Goal: Check status: Check status

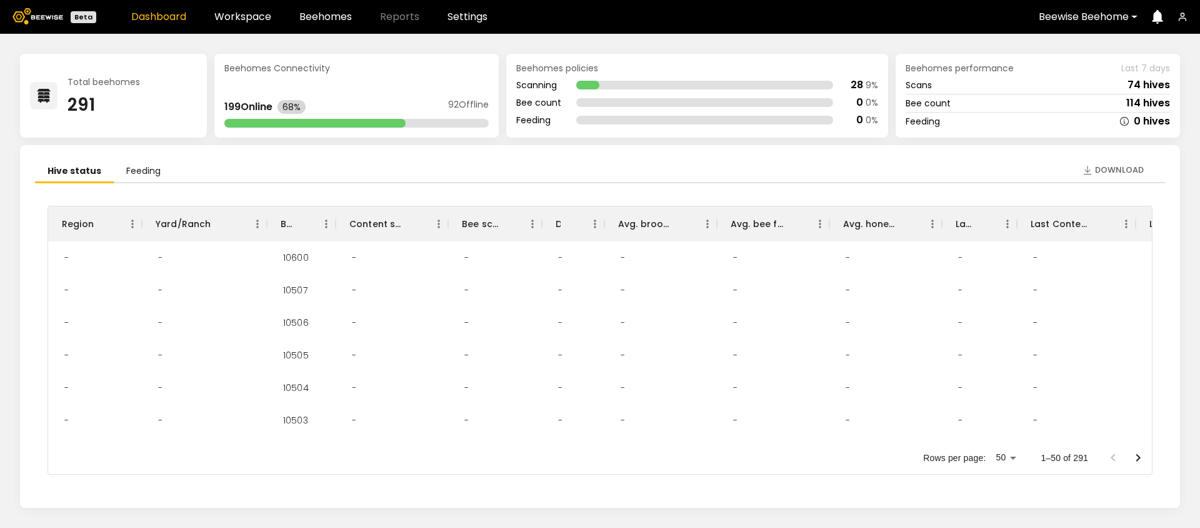
click at [1083, 20] on div at bounding box center [1084, 16] width 90 height 11
click at [1052, 141] on div "[PERSON_NAME]" at bounding box center [1089, 143] width 103 height 8
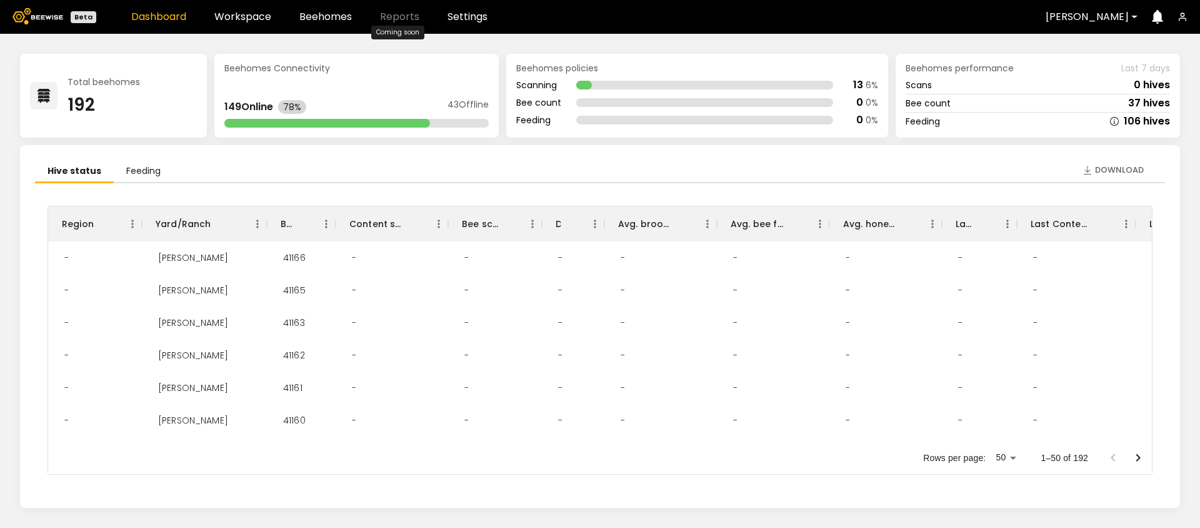
click at [394, 19] on span "Reports" at bounding box center [399, 17] width 39 height 10
click at [329, 21] on link "Beehomes" at bounding box center [325, 17] width 53 height 10
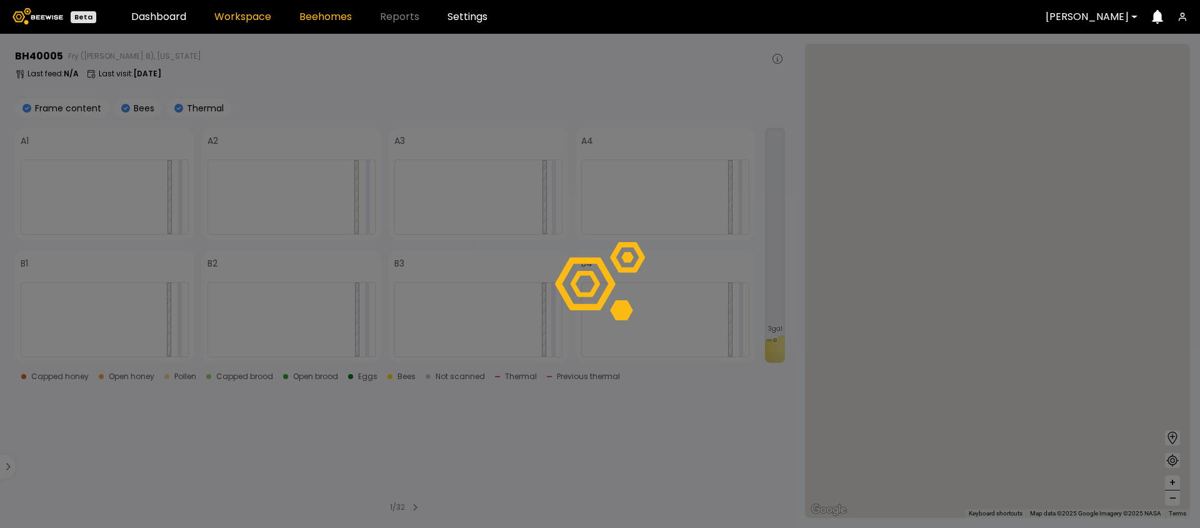
click at [241, 13] on link "Workspace" at bounding box center [242, 17] width 57 height 10
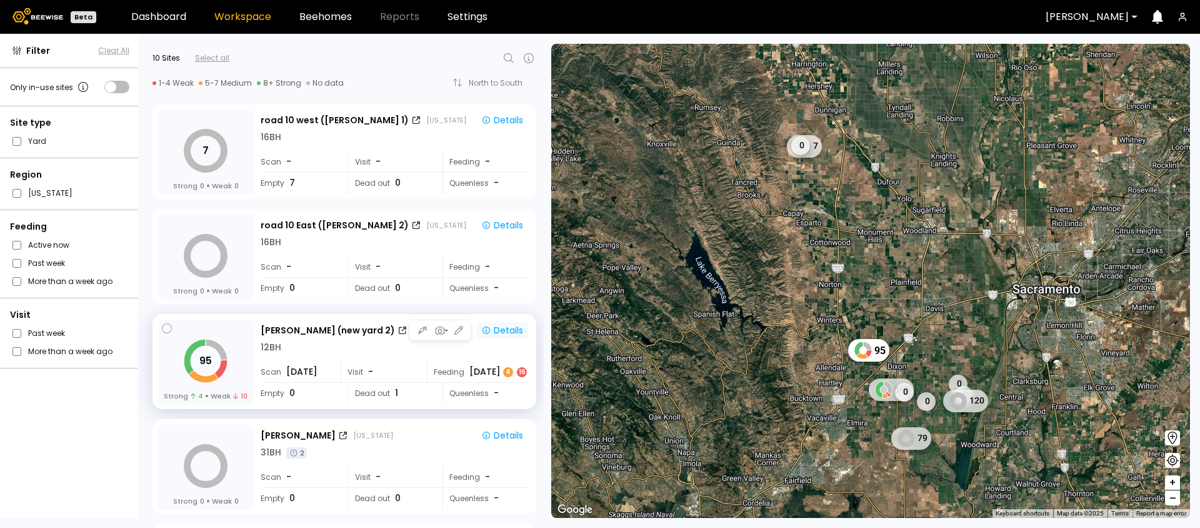
click at [494, 325] on div "Details" at bounding box center [502, 329] width 42 height 11
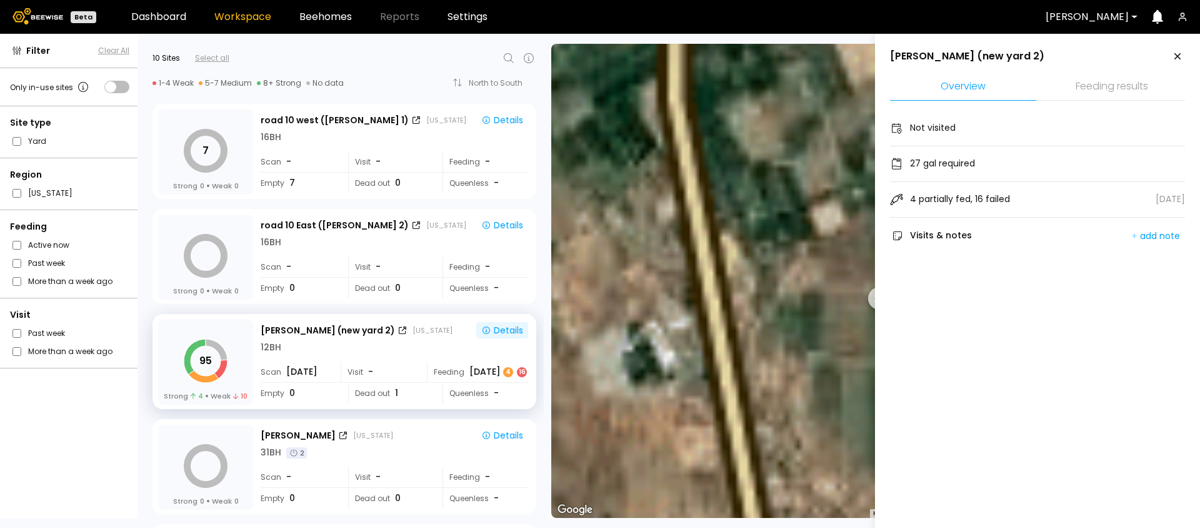
click at [1124, 89] on li "Feeding results" at bounding box center [1112, 87] width 146 height 27
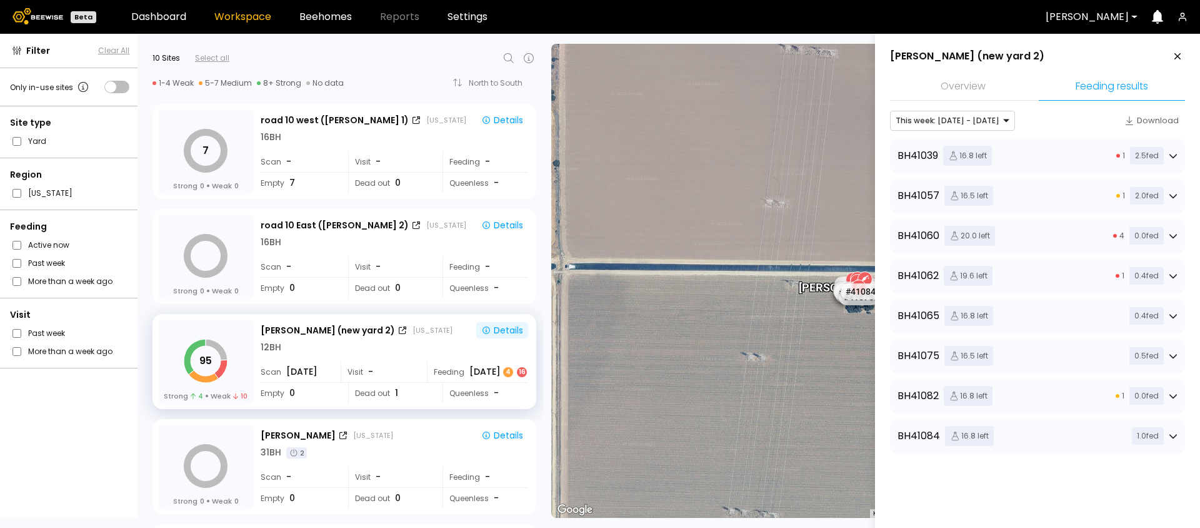
click at [1070, 157] on div "BH 41039 16.8 left 1 2.5 fed" at bounding box center [1038, 156] width 280 height 20
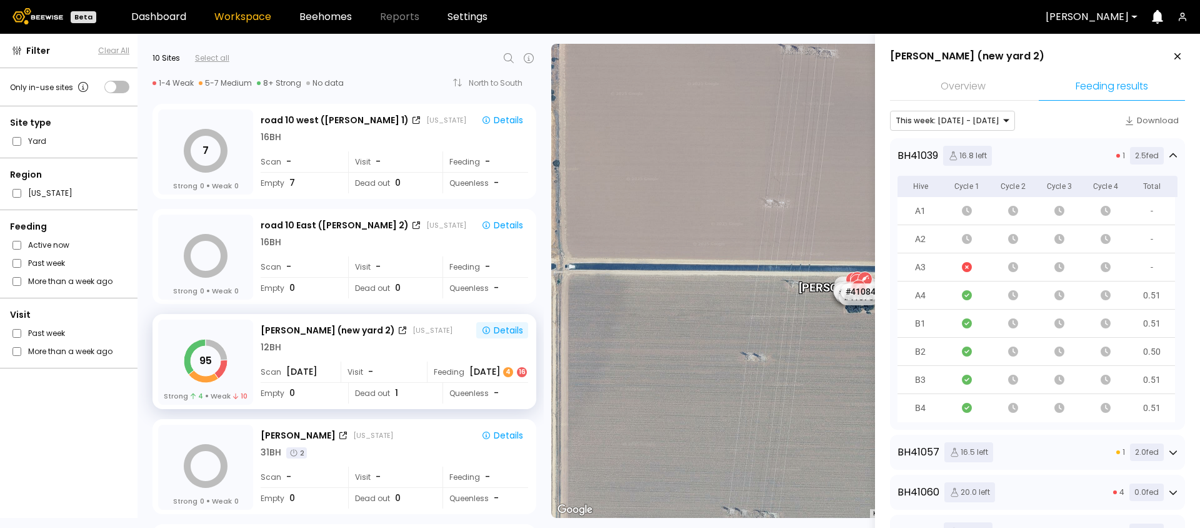
click at [1053, 164] on div "BH 41039 16.8 left 1 2.5 fed" at bounding box center [1038, 156] width 280 height 20
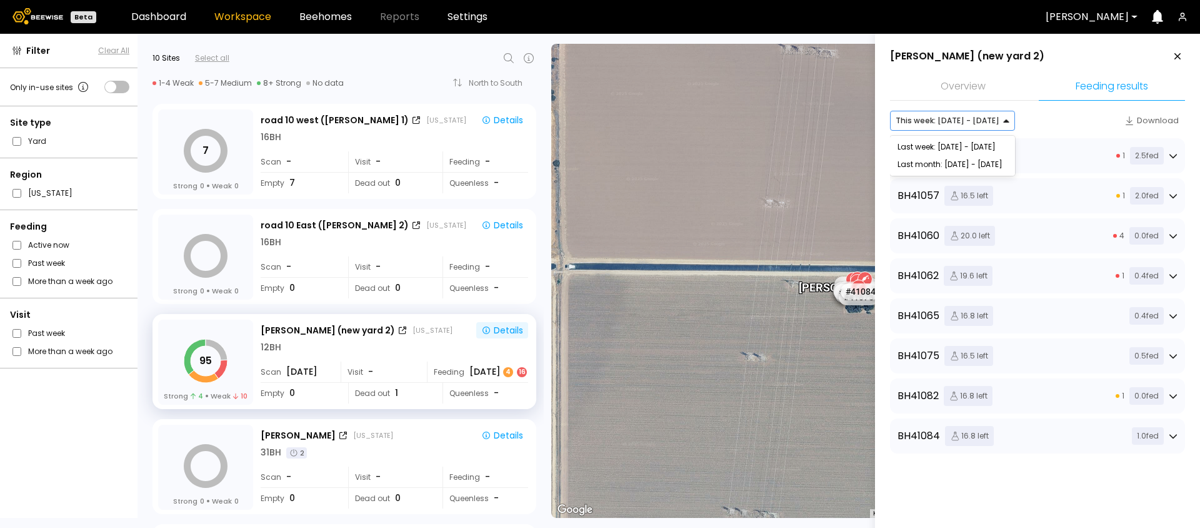
click at [963, 120] on div at bounding box center [948, 120] width 104 height 11
click at [929, 147] on div "Last week: [DATE] - [DATE]" at bounding box center [953, 147] width 110 height 8
click at [936, 125] on div at bounding box center [948, 120] width 104 height 11
click at [933, 161] on div "Last month: [DATE] - [DATE]" at bounding box center [953, 165] width 110 height 8
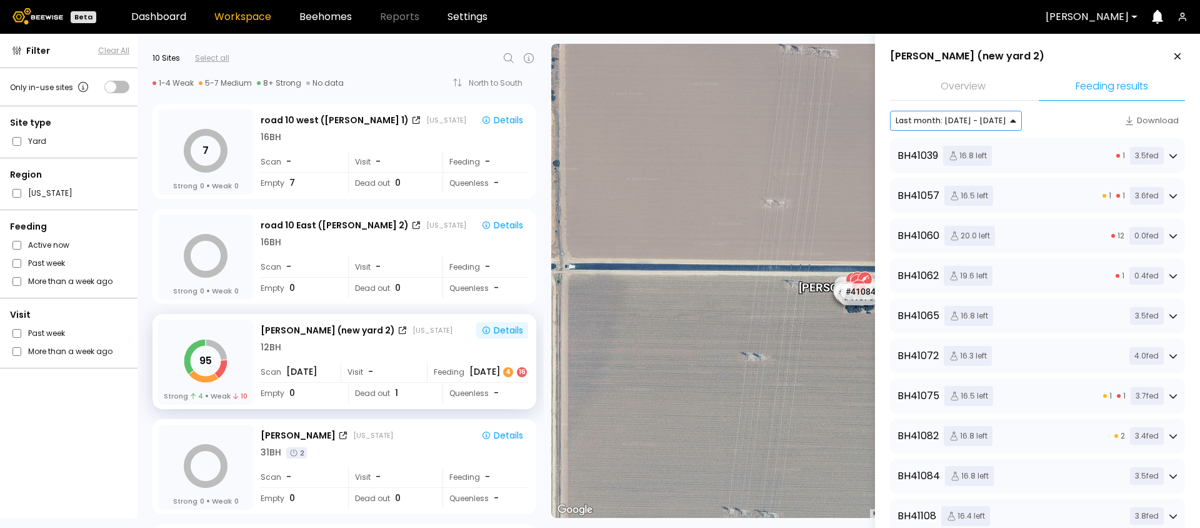
click at [1007, 158] on div "BH 41039 16.8 left 1 3.5 fed" at bounding box center [1038, 156] width 280 height 20
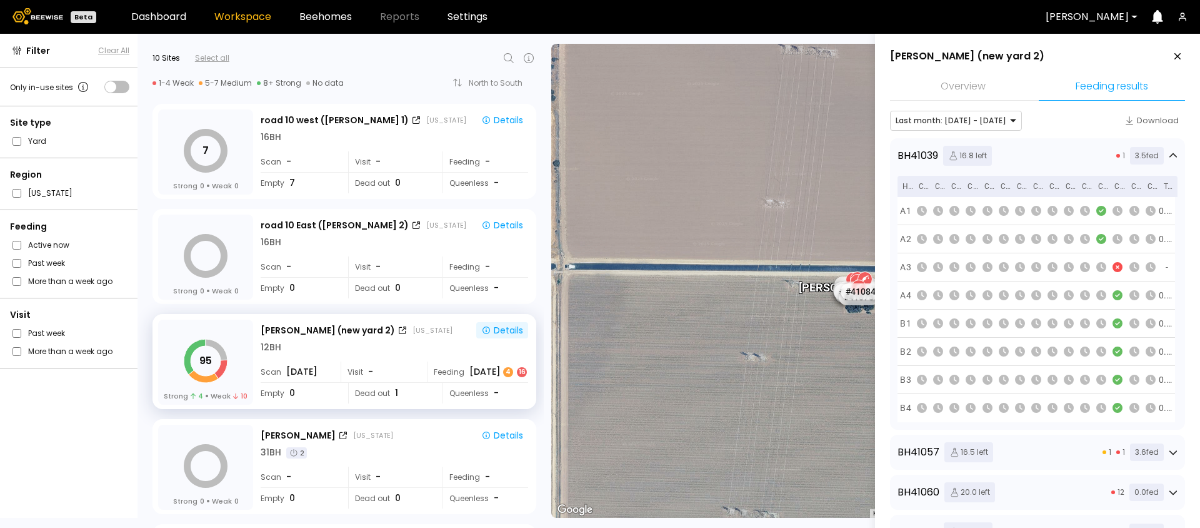
click at [1013, 157] on div "BH 41039 16.8 left 1 3.5 fed" at bounding box center [1038, 156] width 280 height 20
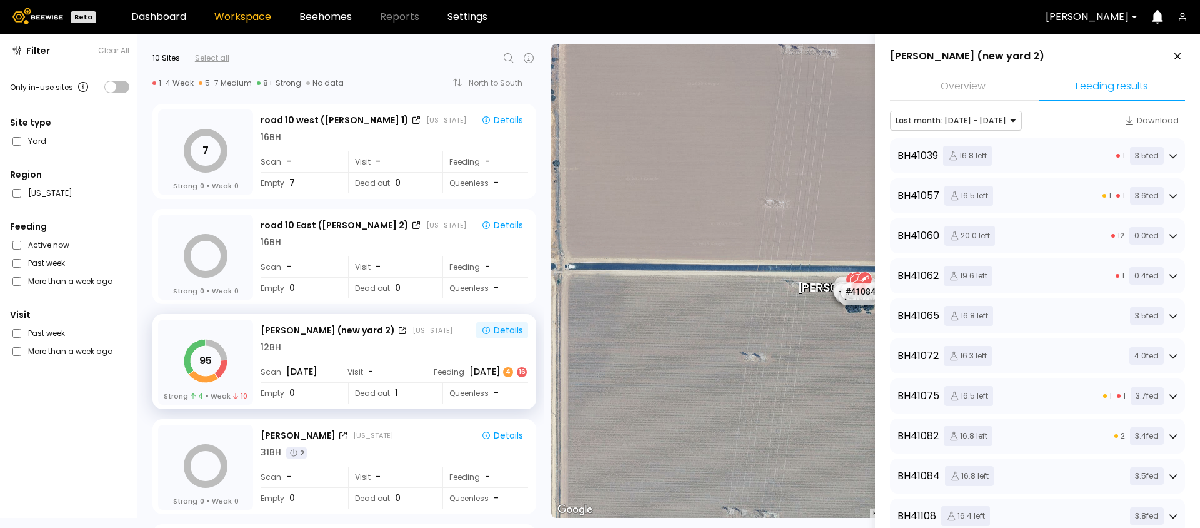
click at [1010, 199] on div "BH 41057 16.5 left 1 1 3.6 fed" at bounding box center [1038, 196] width 280 height 20
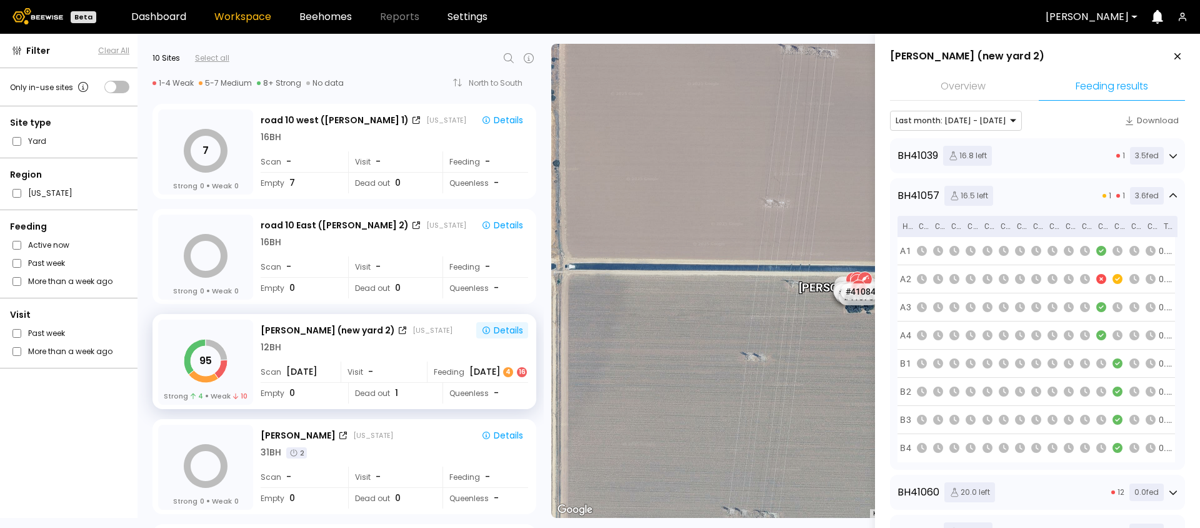
click at [1015, 190] on div "BH 41057 16.5 left 1 1 3.6 fed" at bounding box center [1038, 196] width 280 height 20
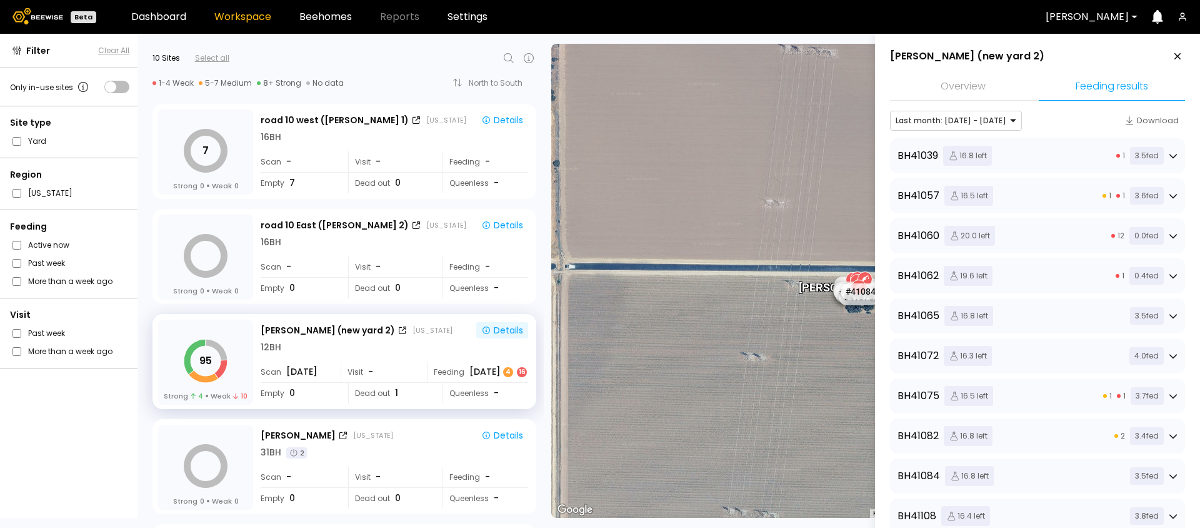
click at [1003, 266] on div "BH 41062 19.6 left 1 0.4 fed" at bounding box center [1038, 276] width 280 height 20
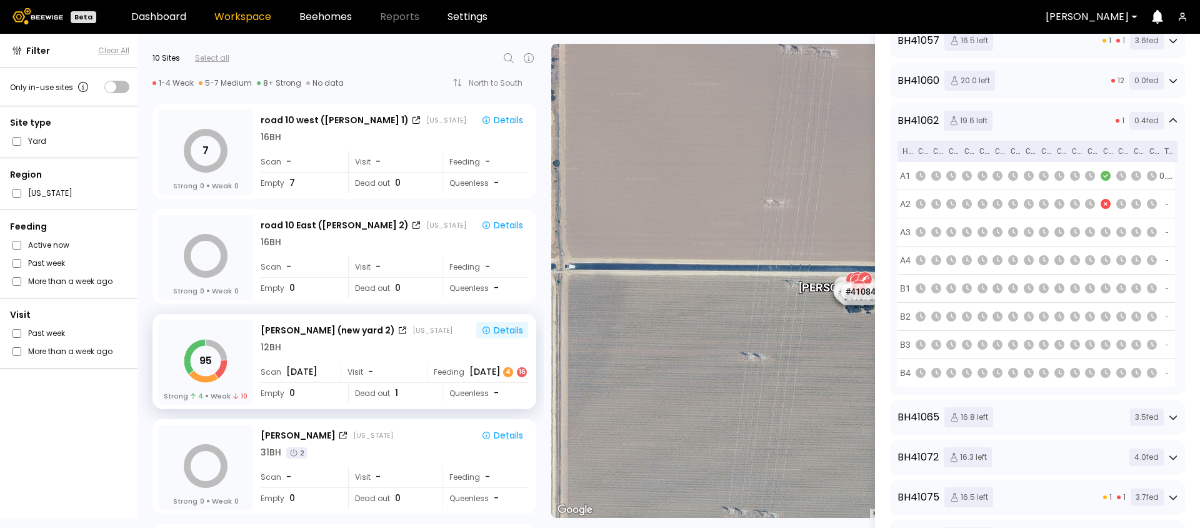
click at [1035, 129] on div "BH 41062 19.6 left 1 0.4 fed" at bounding box center [1038, 121] width 280 height 20
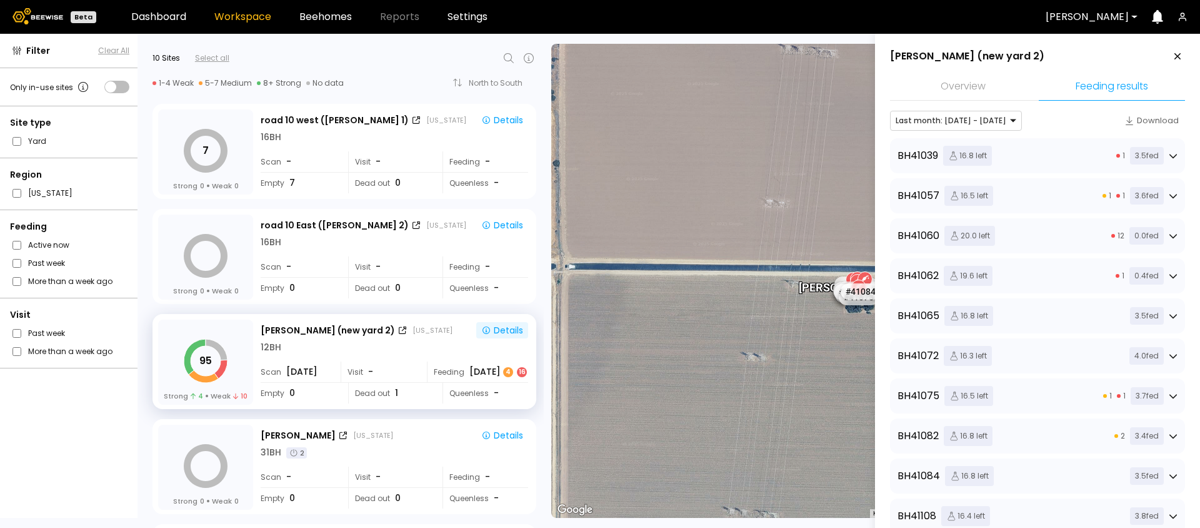
click at [1024, 162] on div "BH 41039 16.8 left 1 3.5 fed" at bounding box center [1038, 156] width 280 height 20
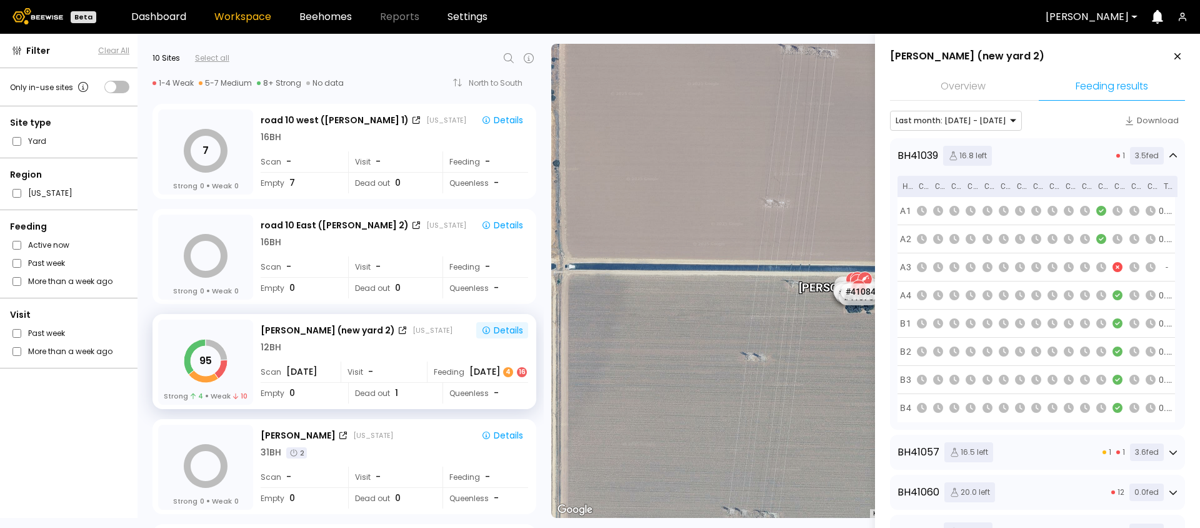
click at [1024, 162] on div "BH 41039 16.8 left 1 3.5 fed" at bounding box center [1038, 156] width 280 height 20
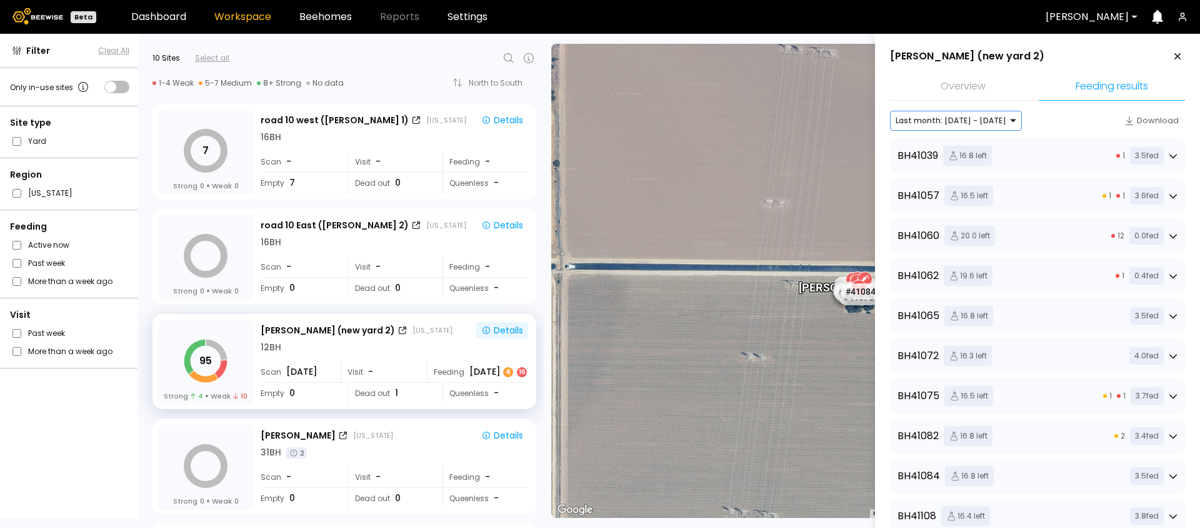
click at [973, 120] on div at bounding box center [951, 120] width 111 height 11
click at [931, 144] on div "This week: [DATE] - [DATE]" at bounding box center [956, 147] width 117 height 8
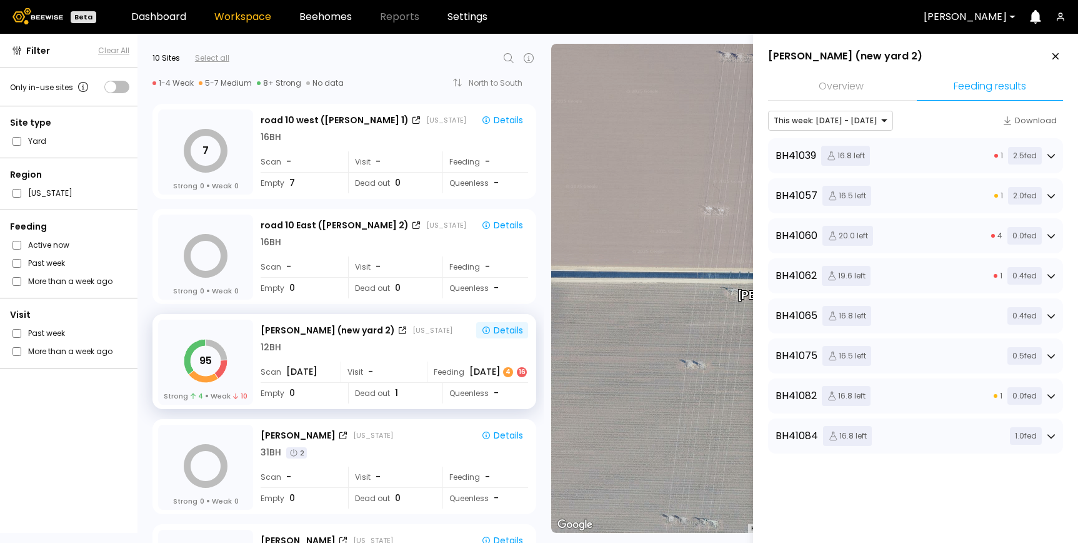
click at [951, 158] on div "BH 41039 16.8 left 1 2.5 fed" at bounding box center [916, 156] width 280 height 20
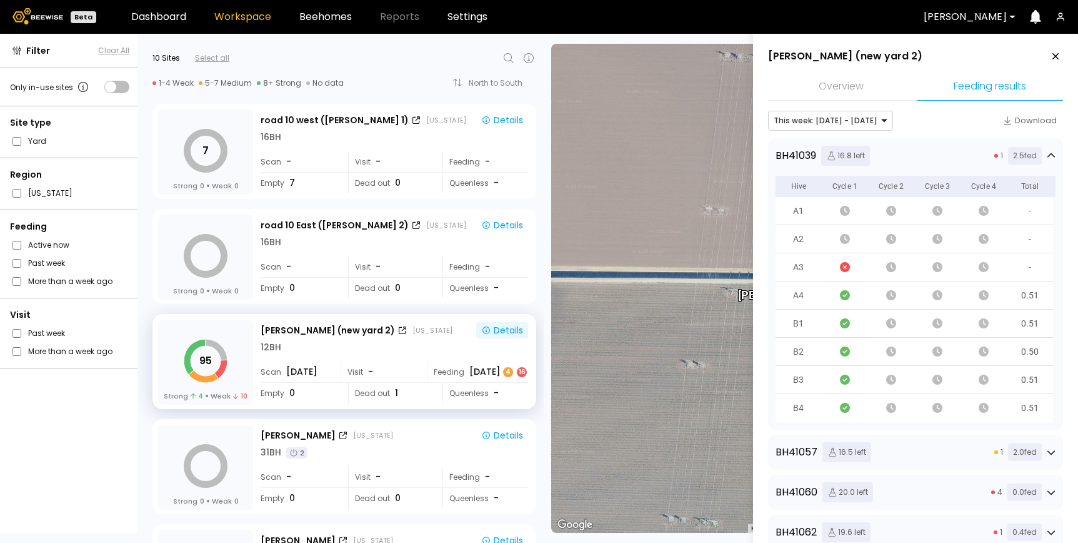
click at [941, 162] on div "BH 41039 16.8 left 1 2.5 fed" at bounding box center [916, 156] width 280 height 20
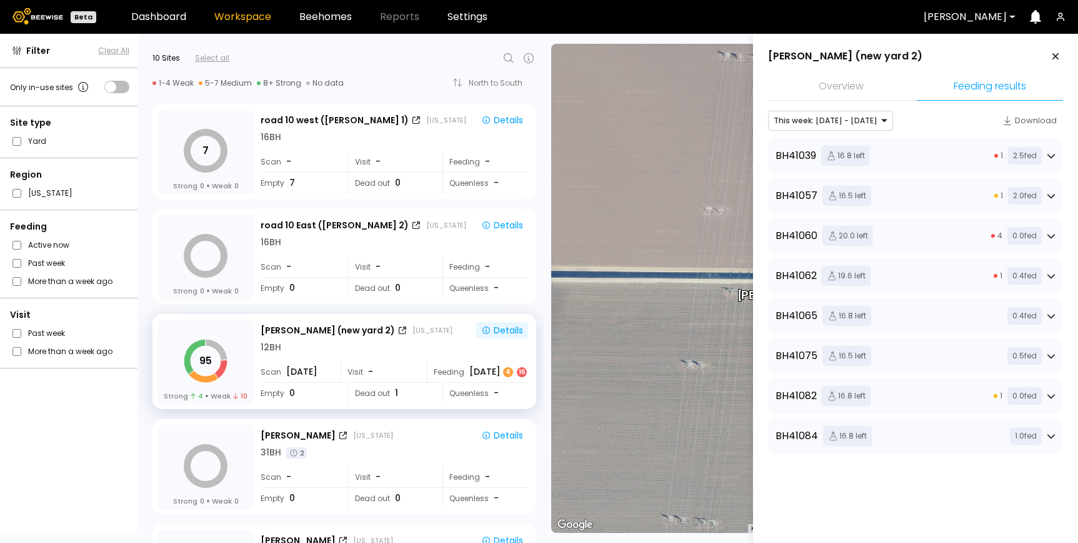
click at [903, 160] on div "BH 41039 16.8 left 1 2.5 fed" at bounding box center [916, 156] width 280 height 20
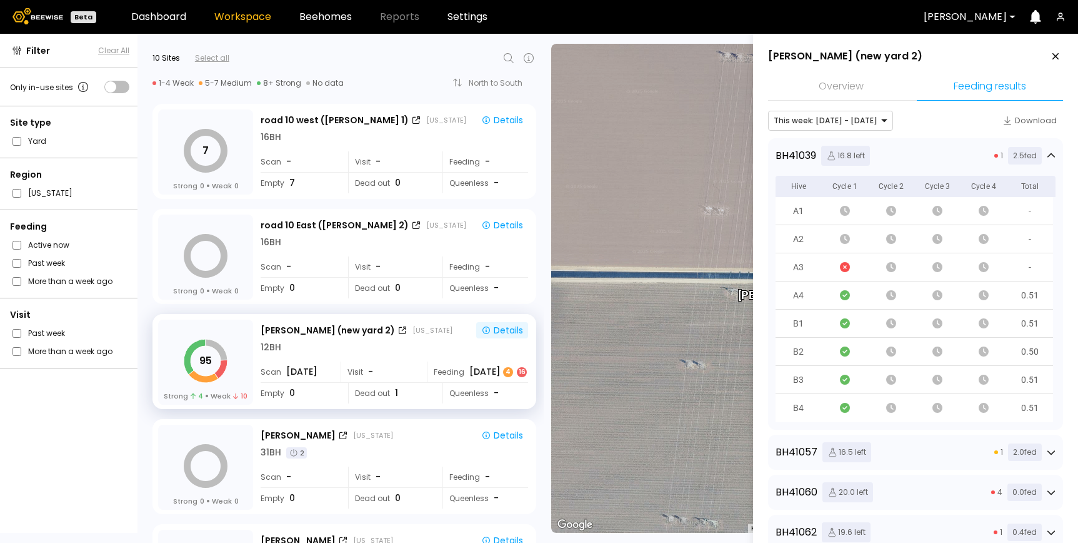
click at [903, 160] on div "BH 41039 16.8 left 1 2.5 fed" at bounding box center [916, 156] width 280 height 20
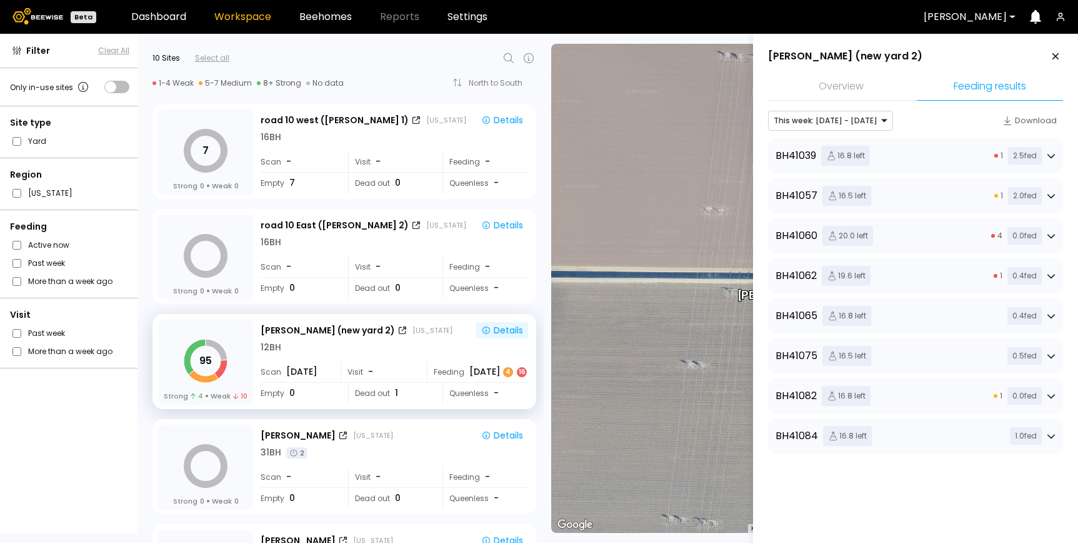
click at [890, 197] on div "BH 41057 16.5 left 1 2.0 fed" at bounding box center [916, 196] width 280 height 20
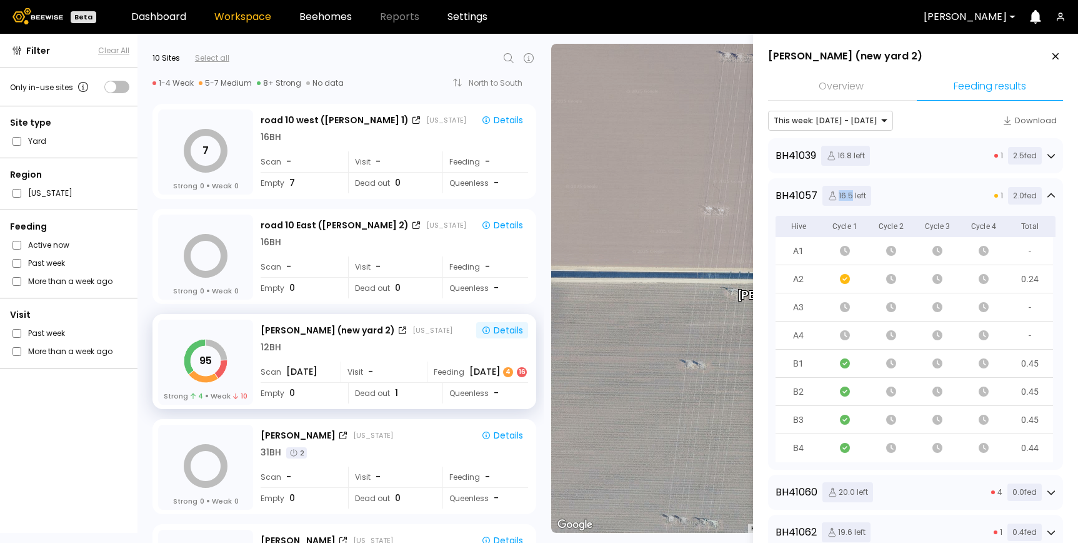
click at [890, 197] on div "BH 41057 16.5 left 1 2.0 fed" at bounding box center [916, 196] width 280 height 20
